Goal: Task Accomplishment & Management: Use online tool/utility

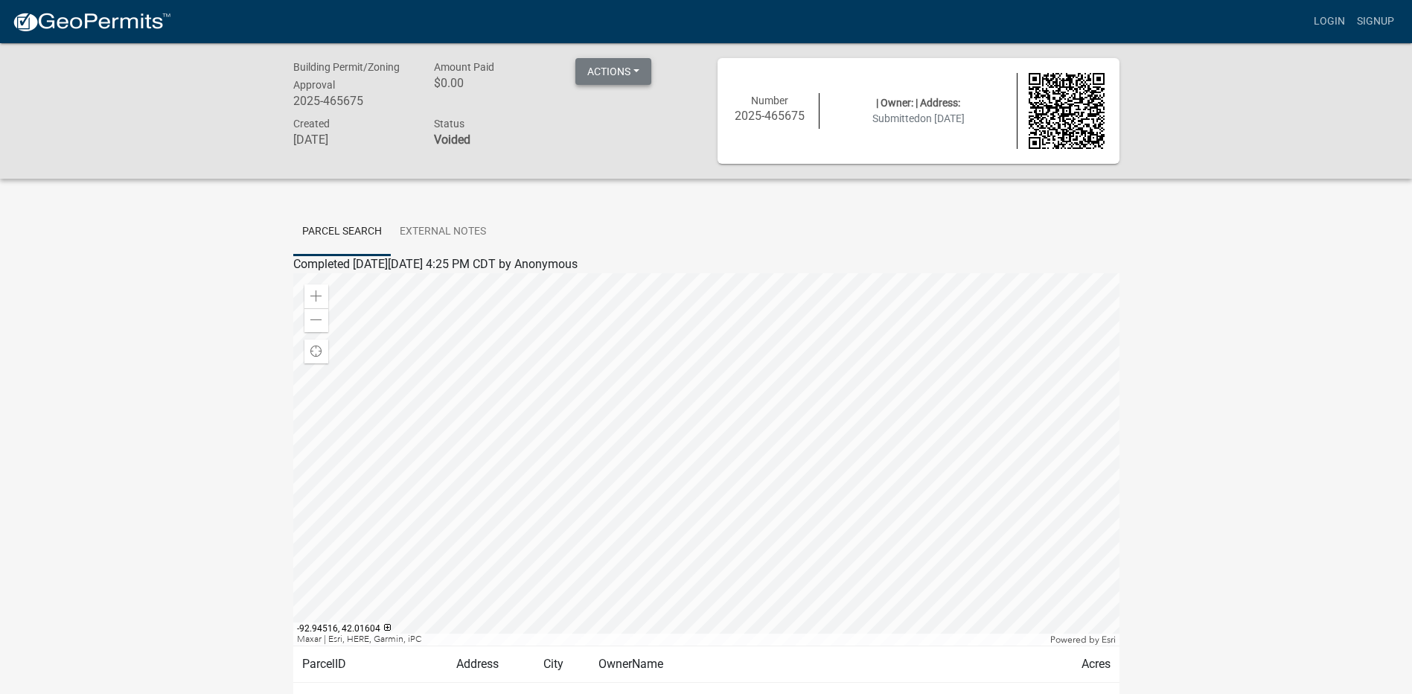
click at [630, 69] on button "Actions" at bounding box center [613, 71] width 76 height 27
click at [622, 109] on link "Printer Friendly" at bounding box center [634, 110] width 119 height 36
